Goal: Task Accomplishment & Management: Use online tool/utility

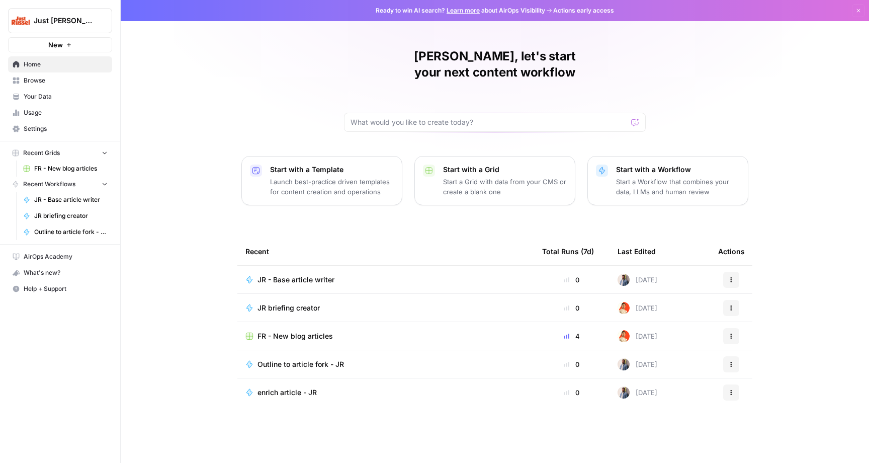
click at [342, 207] on div "[PERSON_NAME], let's start your next content workflow Start with a Template Lau…" at bounding box center [495, 231] width 748 height 463
click at [313, 265] on td "JR - Base article writer" at bounding box center [385, 279] width 297 height 28
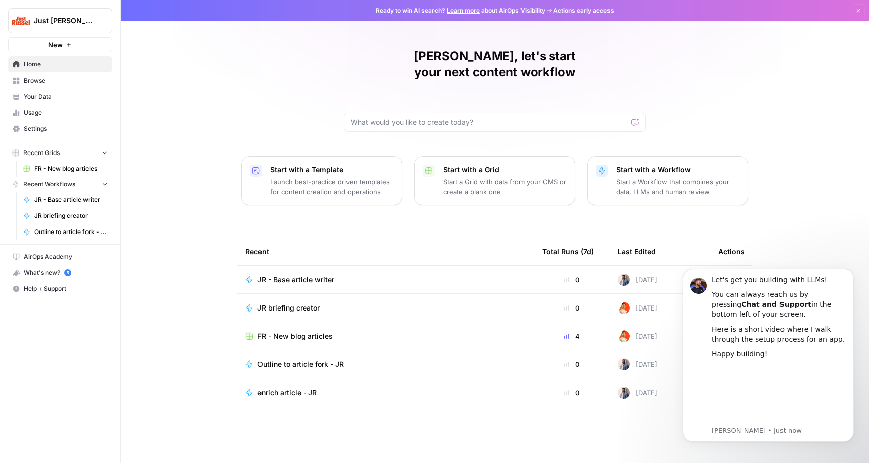
click at [304, 274] on span "JR - Base article writer" at bounding box center [295, 279] width 77 height 10
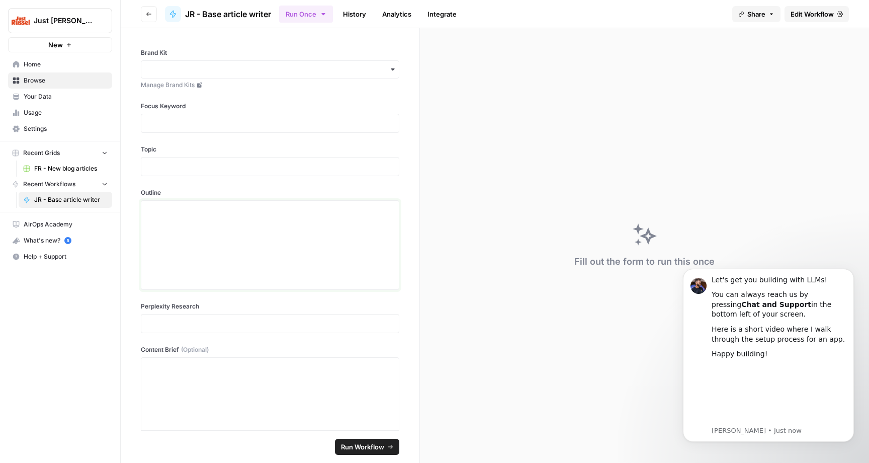
click at [297, 241] on div at bounding box center [269, 245] width 245 height 80
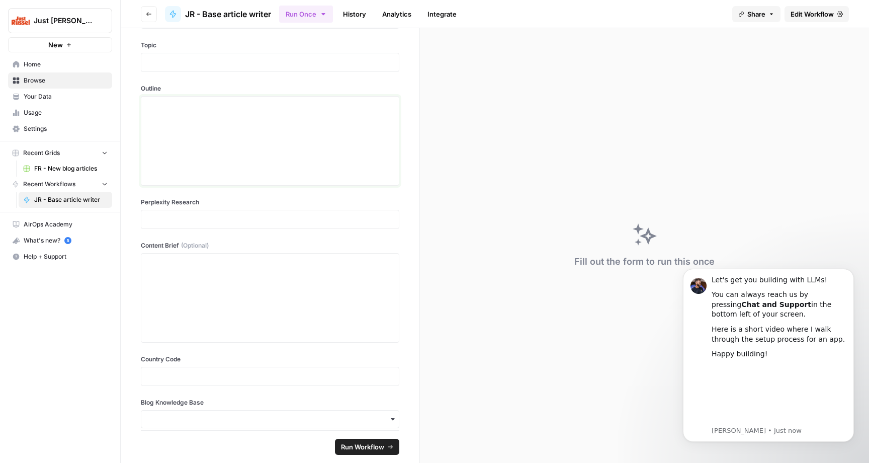
scroll to position [157, 0]
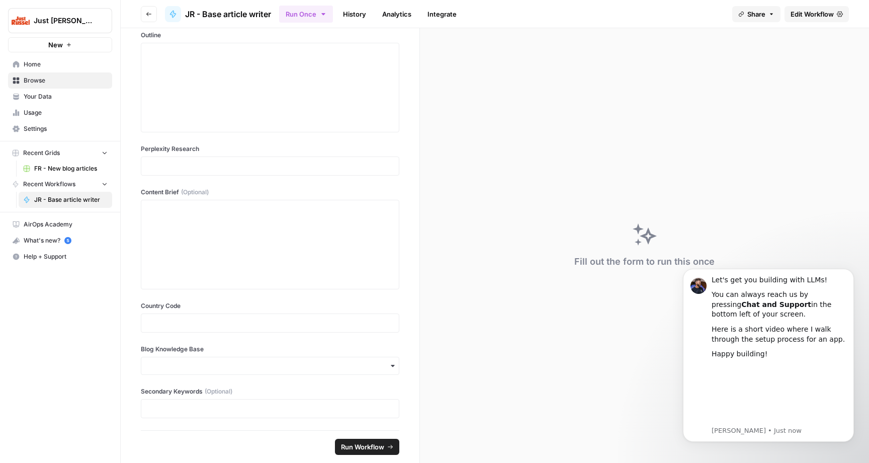
click at [272, 372] on div "button" at bounding box center [270, 365] width 258 height 18
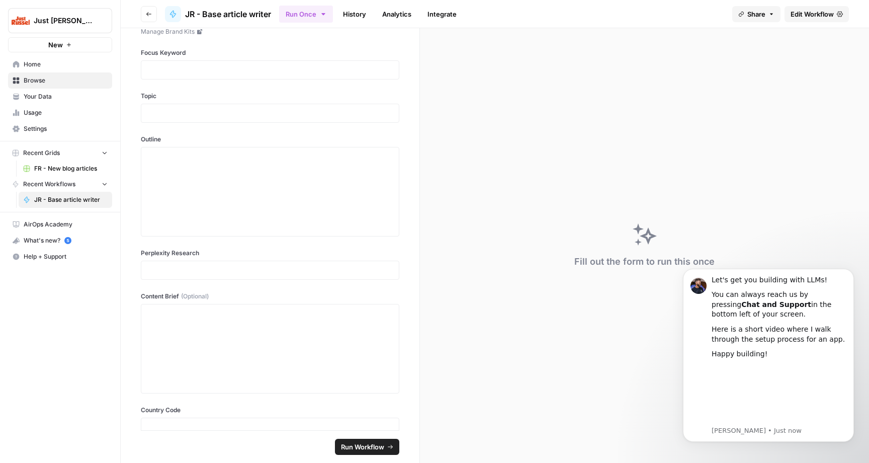
scroll to position [0, 0]
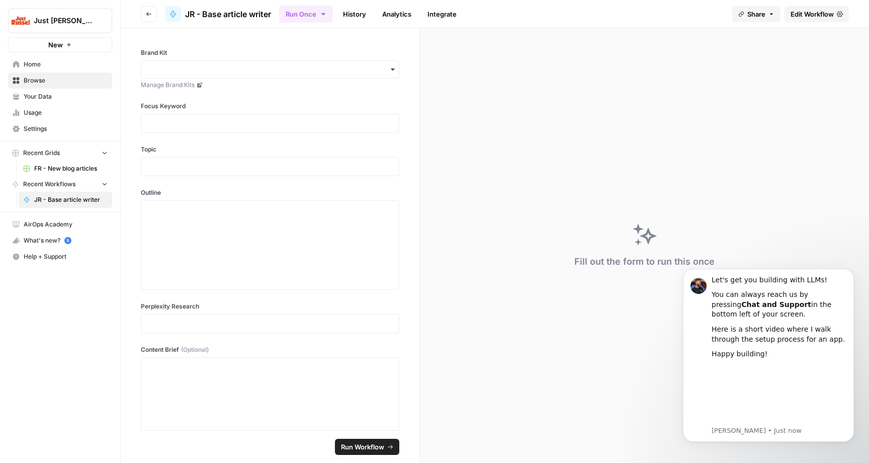
click at [523, 302] on div "Fill out the form to run this once" at bounding box center [644, 245] width 449 height 434
click at [145, 15] on button "Go back" at bounding box center [149, 14] width 16 height 16
